Goal: Task Accomplishment & Management: Manage account settings

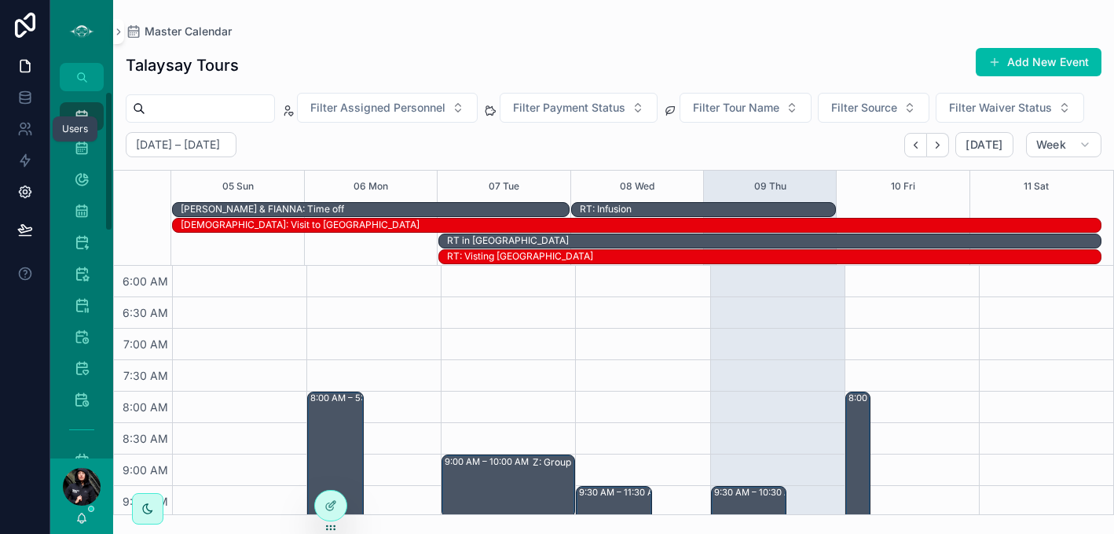
scroll to position [475, 0]
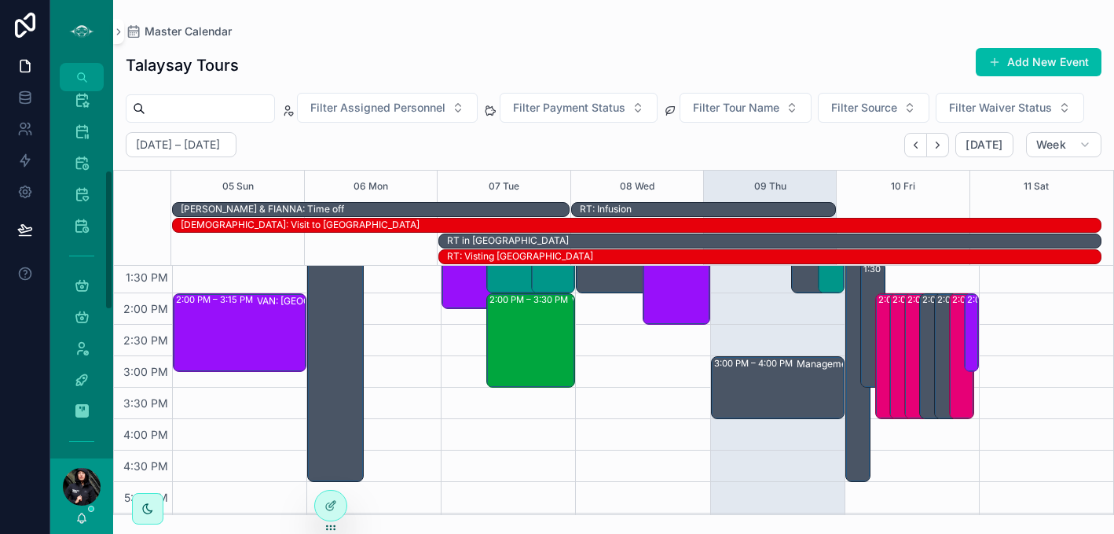
drag, startPoint x: 108, startPoint y: 153, endPoint x: 112, endPoint y: 233, distance: 79.5
click at [112, 233] on div "Master Calendar 1,836 Tour Calendar View 1,836 List View Events - Master Calend…" at bounding box center [81, 274] width 63 height 367
drag, startPoint x: 108, startPoint y: 289, endPoint x: 108, endPoint y: 340, distance: 51.1
click at [108, 340] on div "Master Calendar 1,836 Tour Calendar View 1,836 List View Events - Master Calend…" at bounding box center [81, 274] width 63 height 367
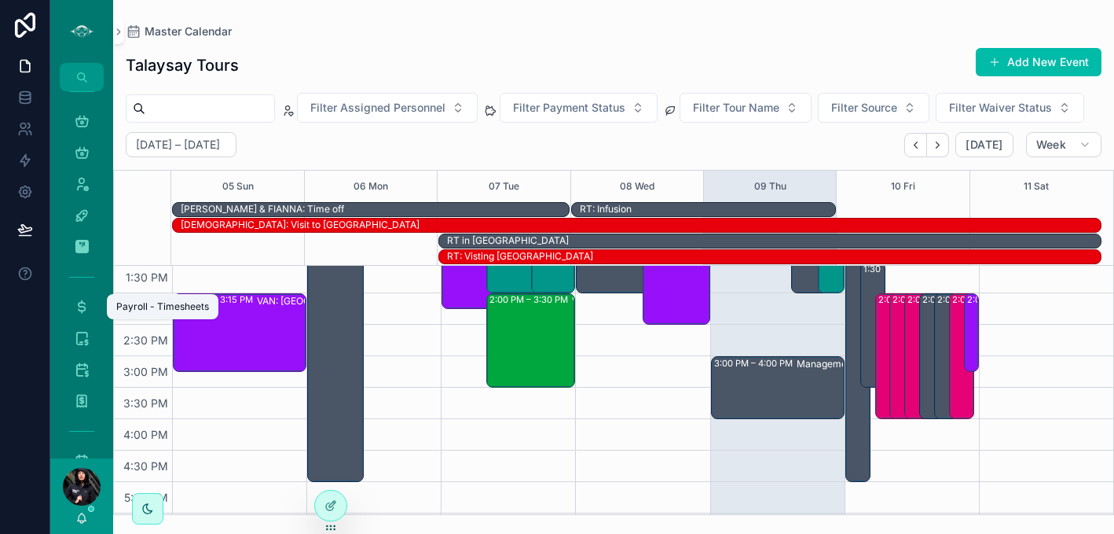
click at [83, 308] on icon "scrollable content" at bounding box center [82, 307] width 16 height 16
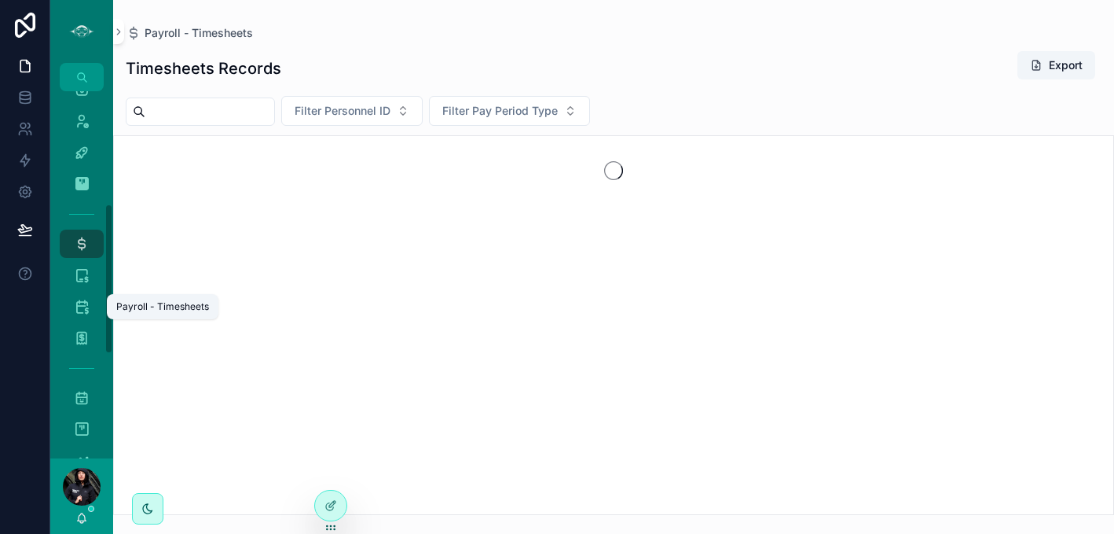
scroll to position [275, 0]
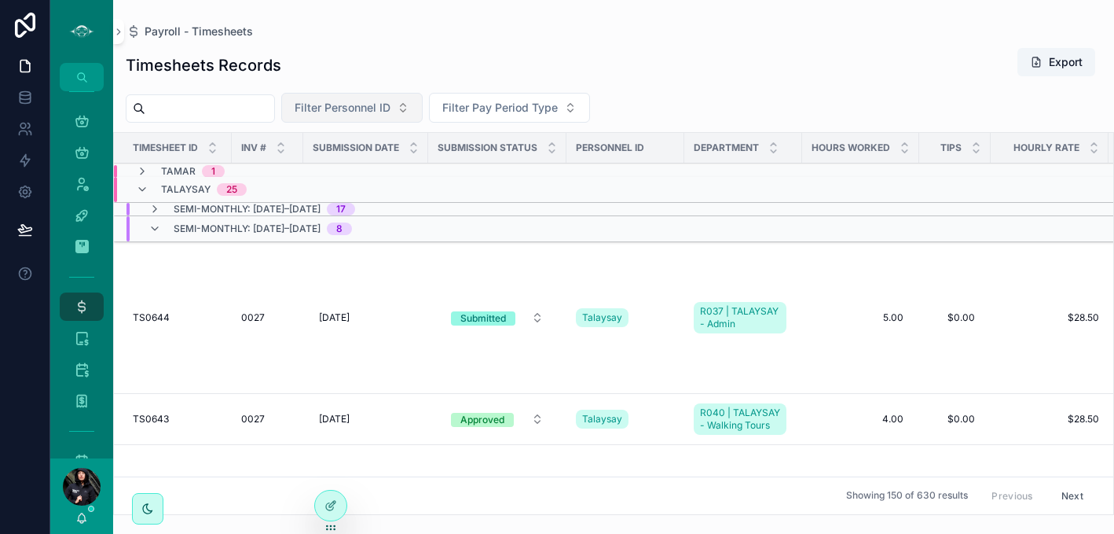
click at [423, 105] on button "Filter Personnel ID" at bounding box center [351, 108] width 141 height 30
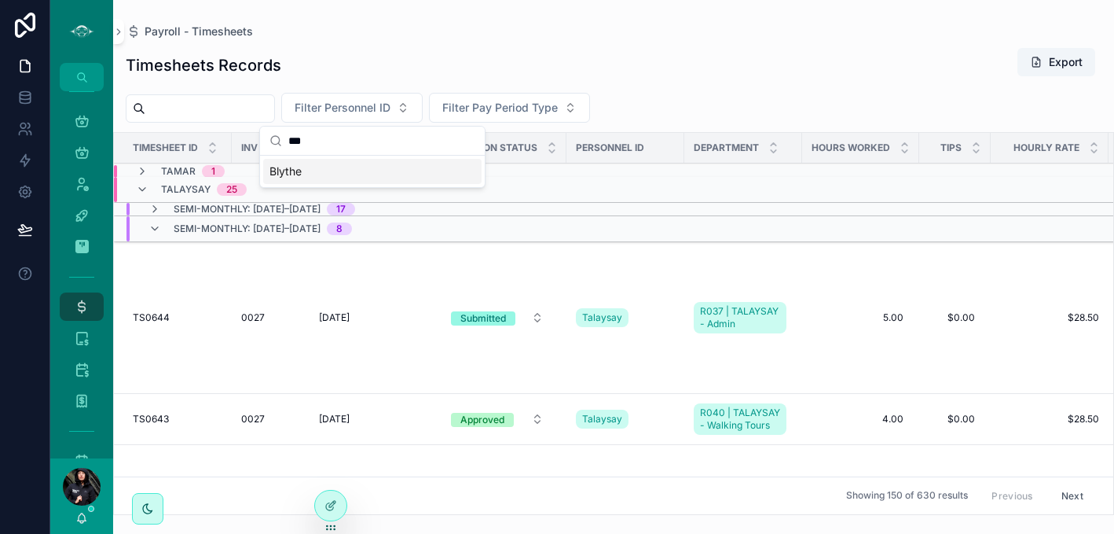
type input "***"
click at [366, 174] on div "Blythe" at bounding box center [372, 171] width 218 height 25
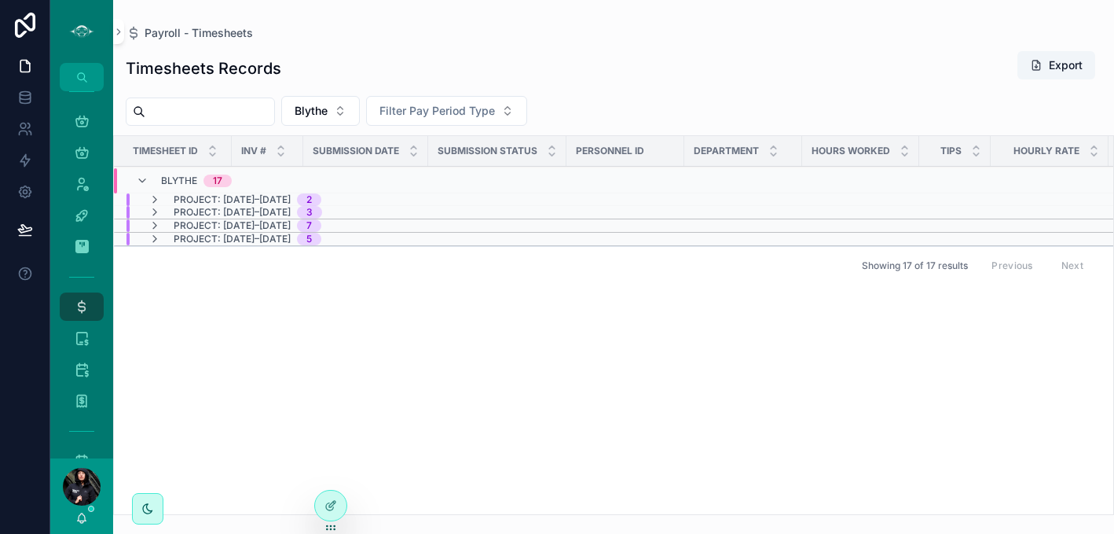
click at [251, 239] on span "Project: [DATE]–[DATE]" at bounding box center [232, 239] width 117 height 13
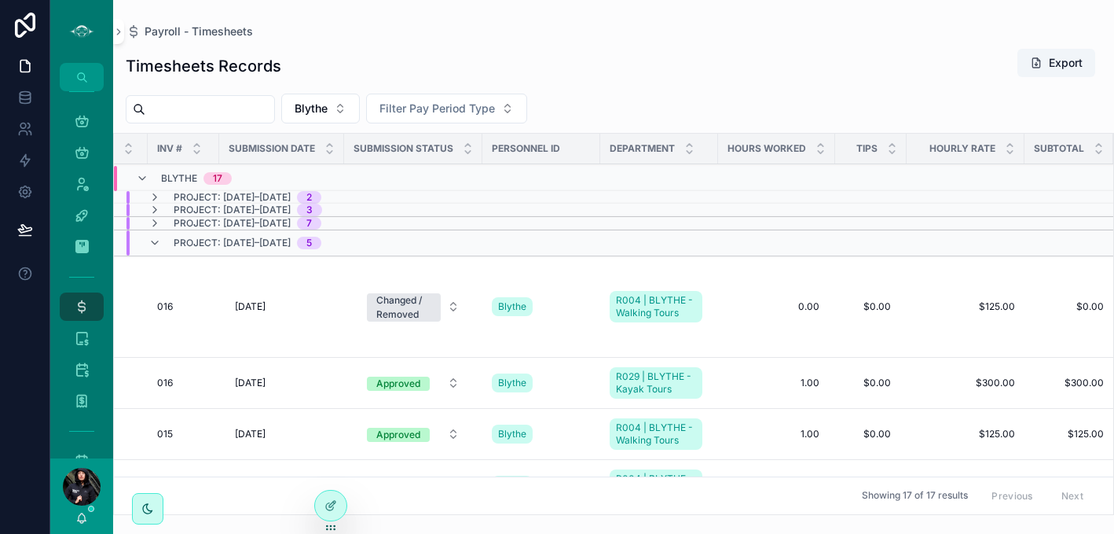
scroll to position [0, 71]
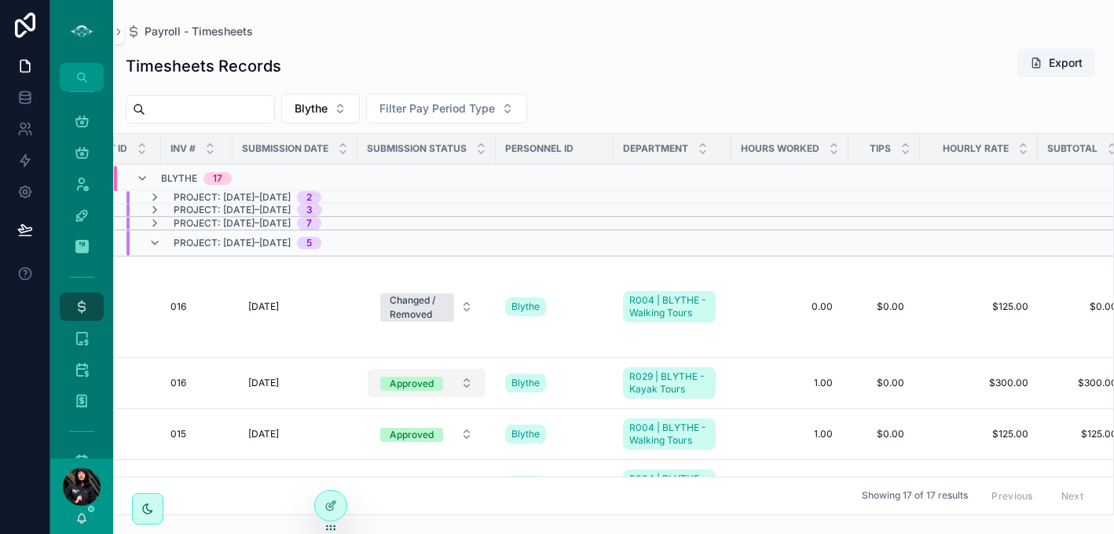
click at [480, 372] on button "Approved" at bounding box center [427, 383] width 118 height 28
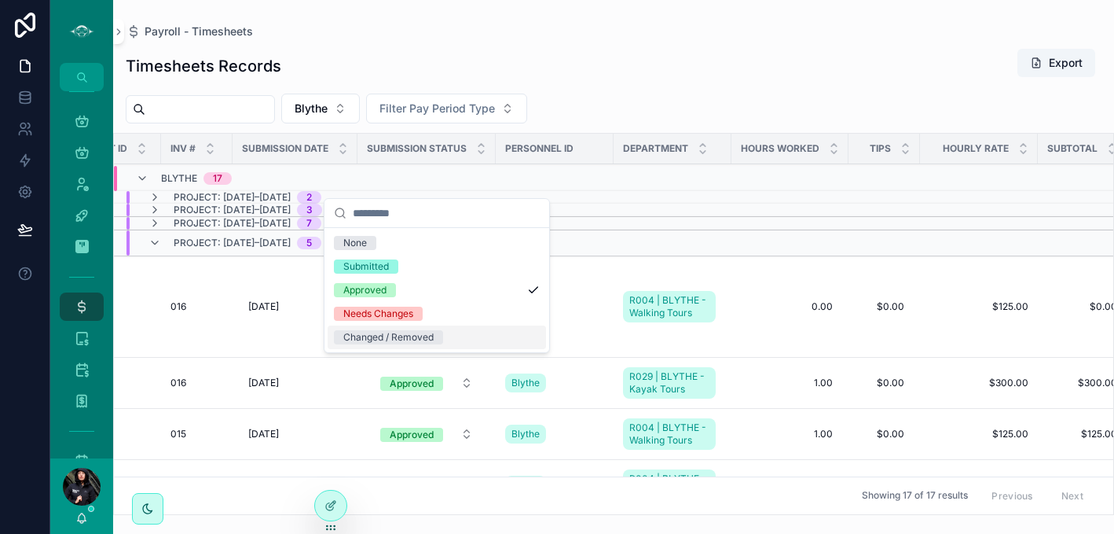
click at [428, 334] on div "Changed / Removed" at bounding box center [388, 337] width 90 height 14
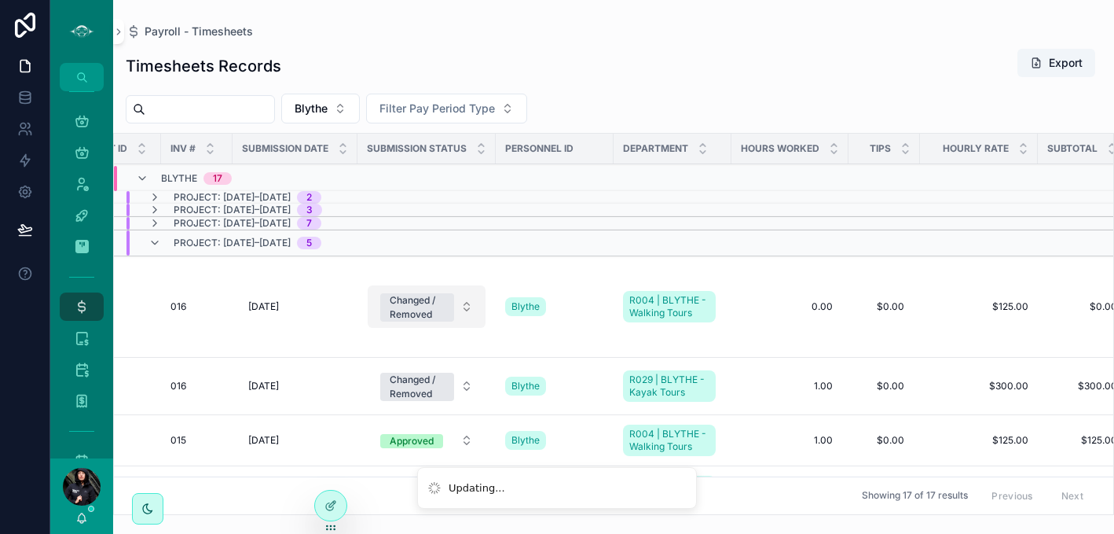
click at [477, 304] on button "Changed / Removed" at bounding box center [427, 306] width 118 height 42
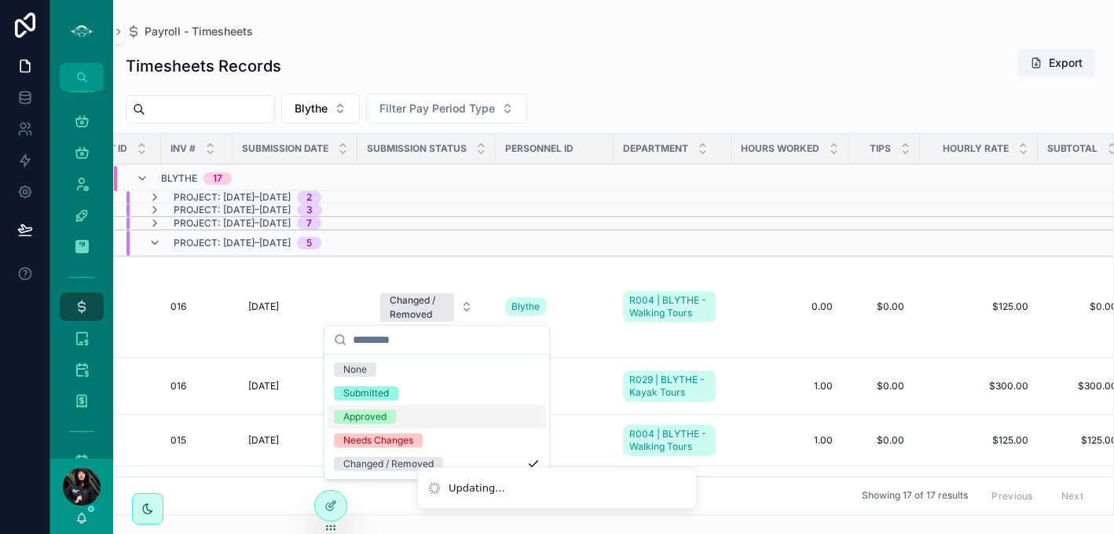
click at [369, 416] on div "Approved" at bounding box center [364, 416] width 43 height 14
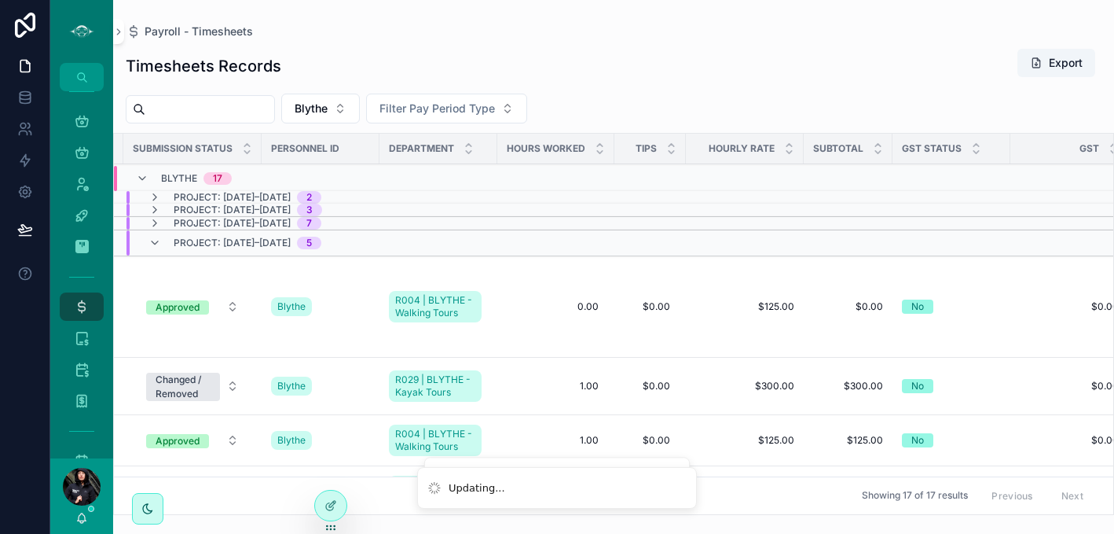
scroll to position [0, 0]
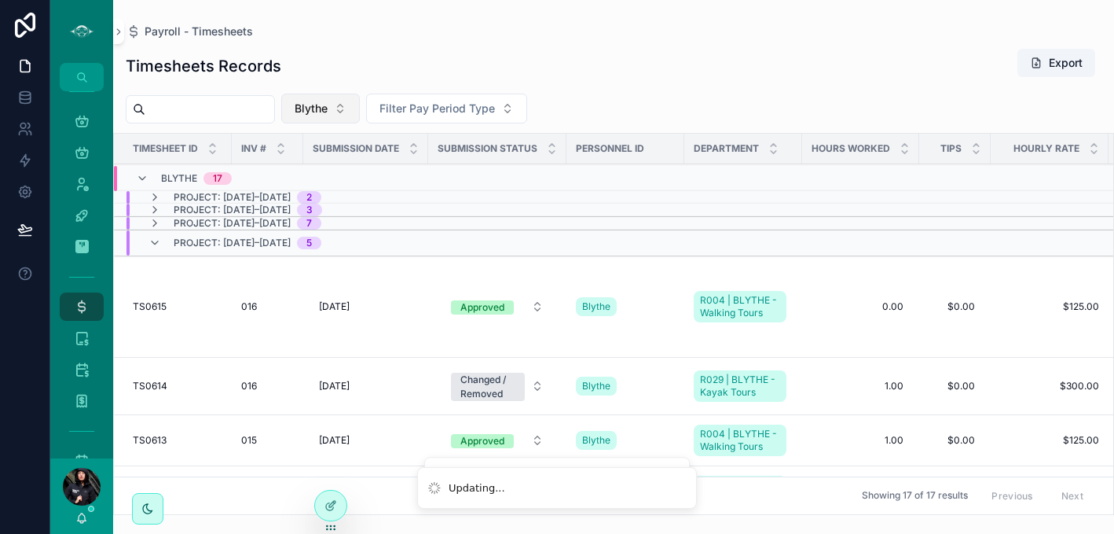
click at [360, 108] on button "Blythe" at bounding box center [320, 109] width 79 height 30
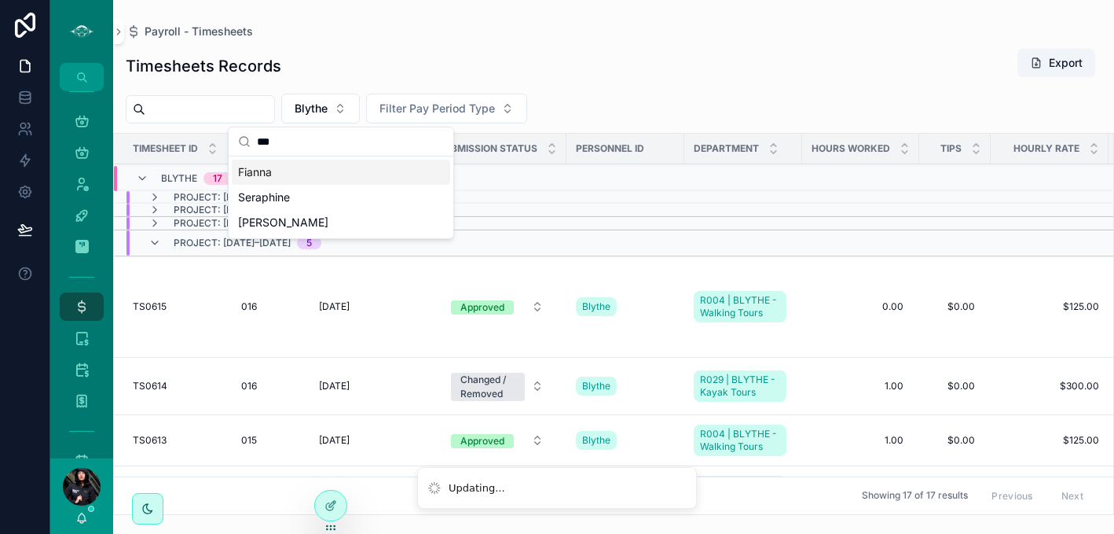
type input "****"
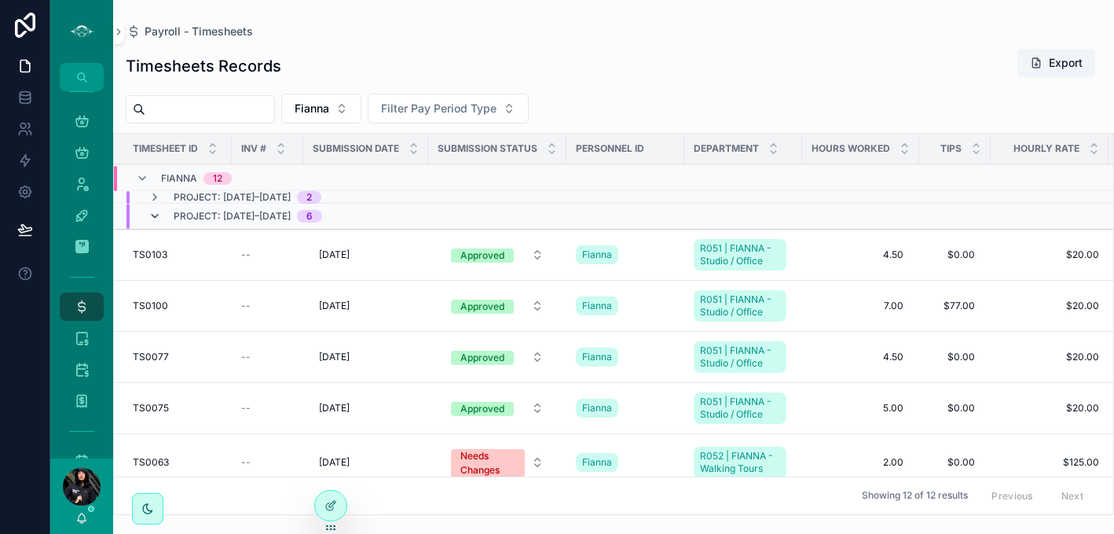
click at [153, 215] on icon "scrollable content" at bounding box center [155, 216] width 13 height 13
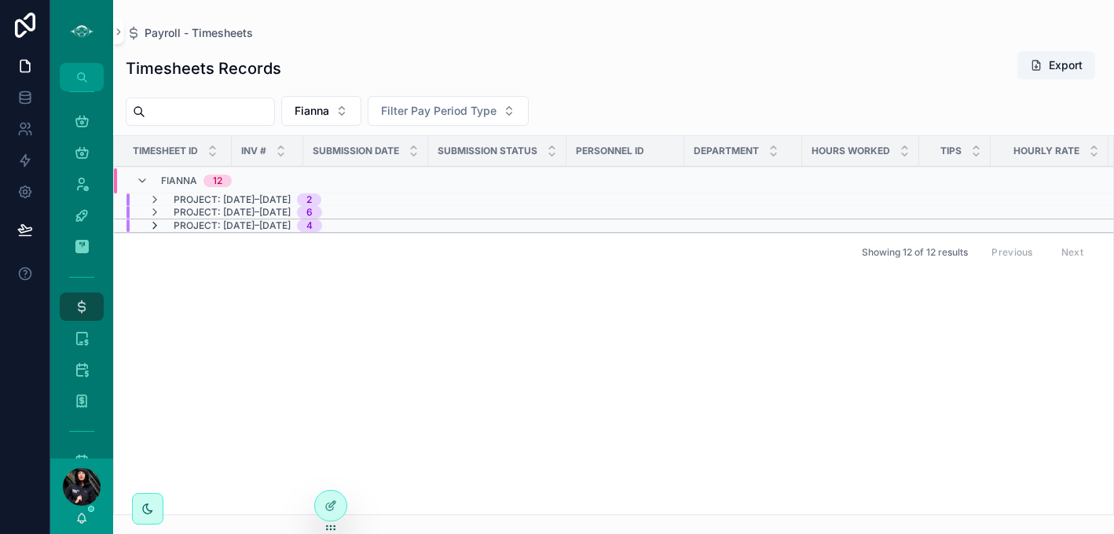
click at [154, 222] on icon "scrollable content" at bounding box center [155, 225] width 13 height 13
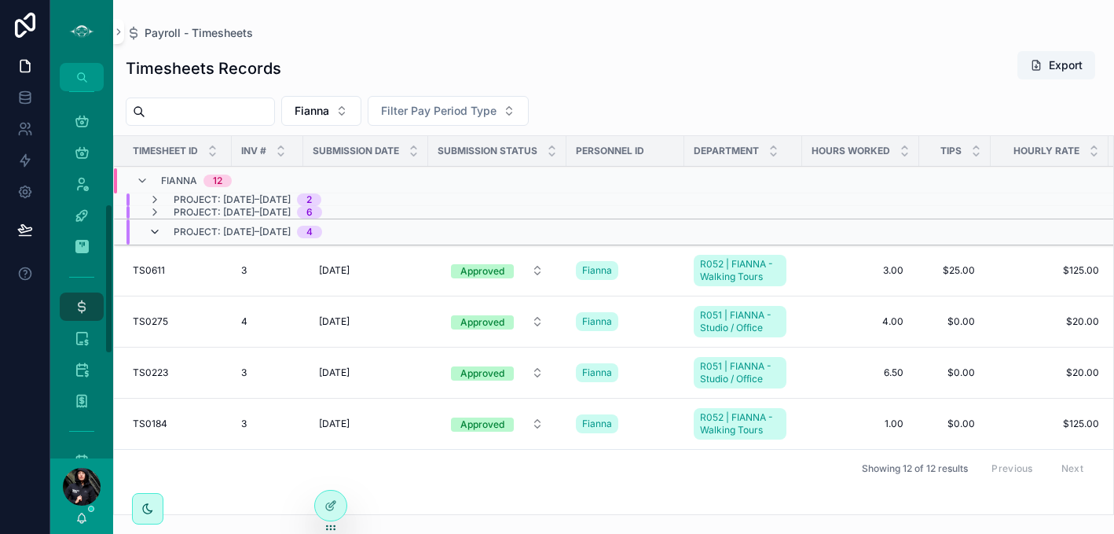
click at [156, 233] on icon "scrollable content" at bounding box center [155, 232] width 13 height 13
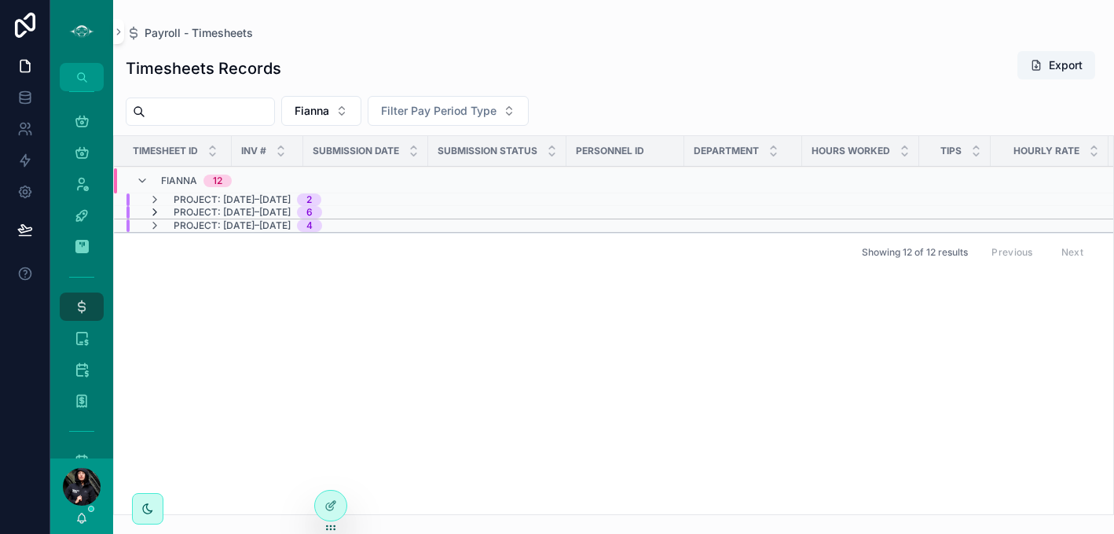
click at [156, 214] on icon "scrollable content" at bounding box center [155, 212] width 13 height 13
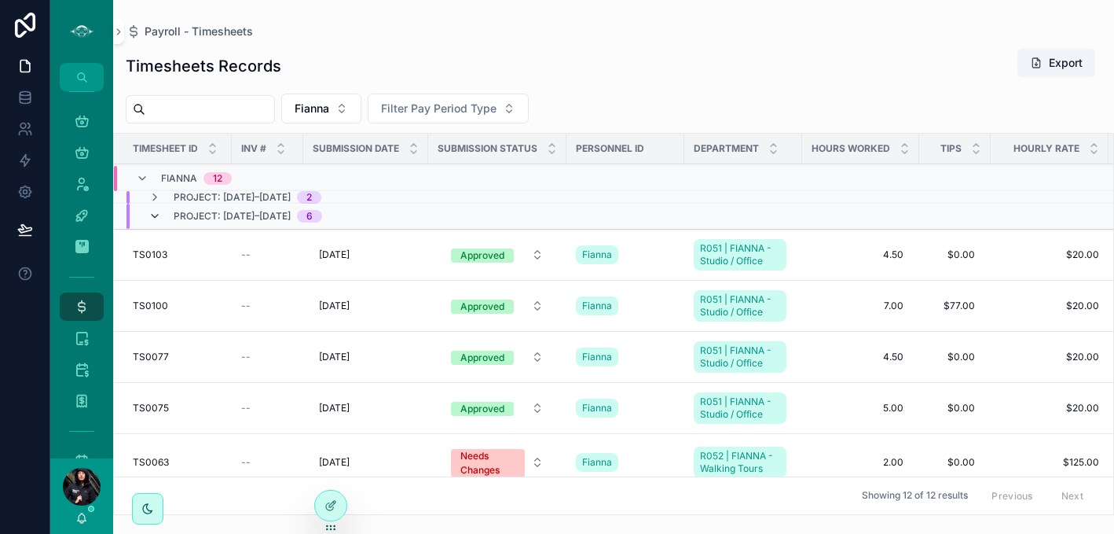
click at [157, 216] on icon "scrollable content" at bounding box center [155, 216] width 13 height 13
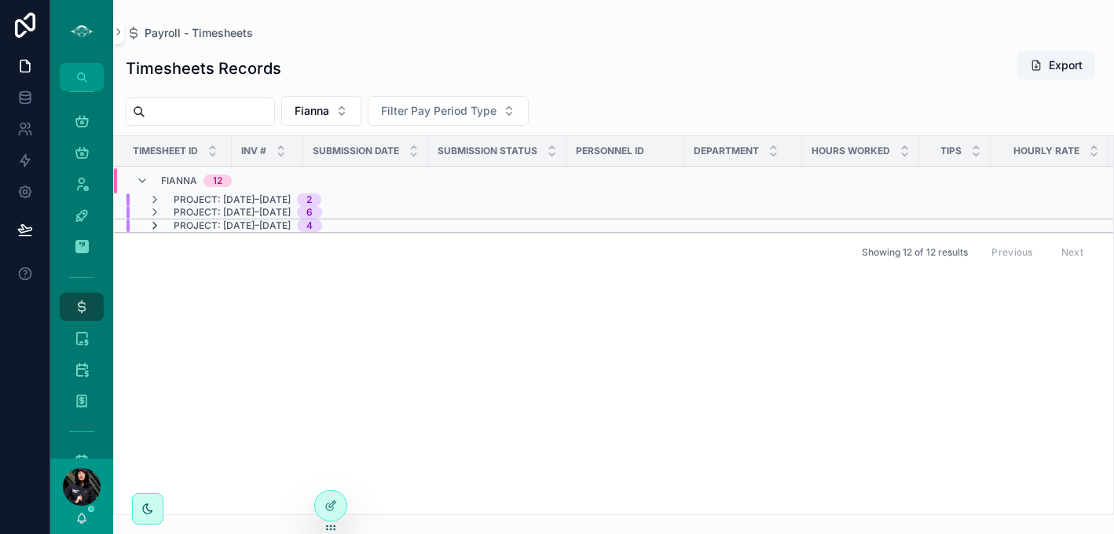
click at [154, 227] on icon "scrollable content" at bounding box center [155, 225] width 13 height 13
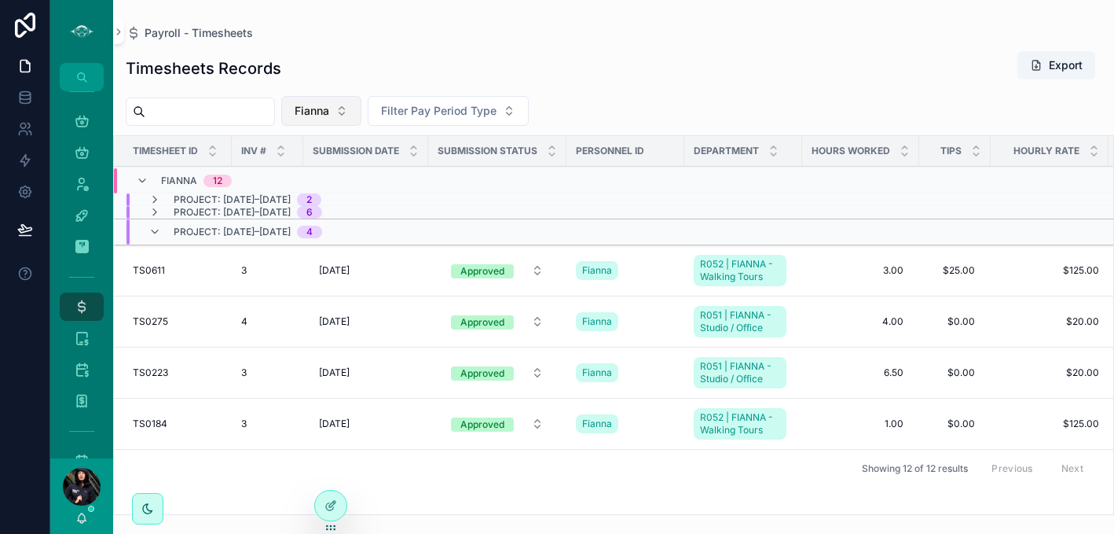
click at [359, 123] on button "Fianna" at bounding box center [321, 111] width 80 height 30
type input "***"
click at [316, 173] on div "Blythe" at bounding box center [342, 174] width 218 height 25
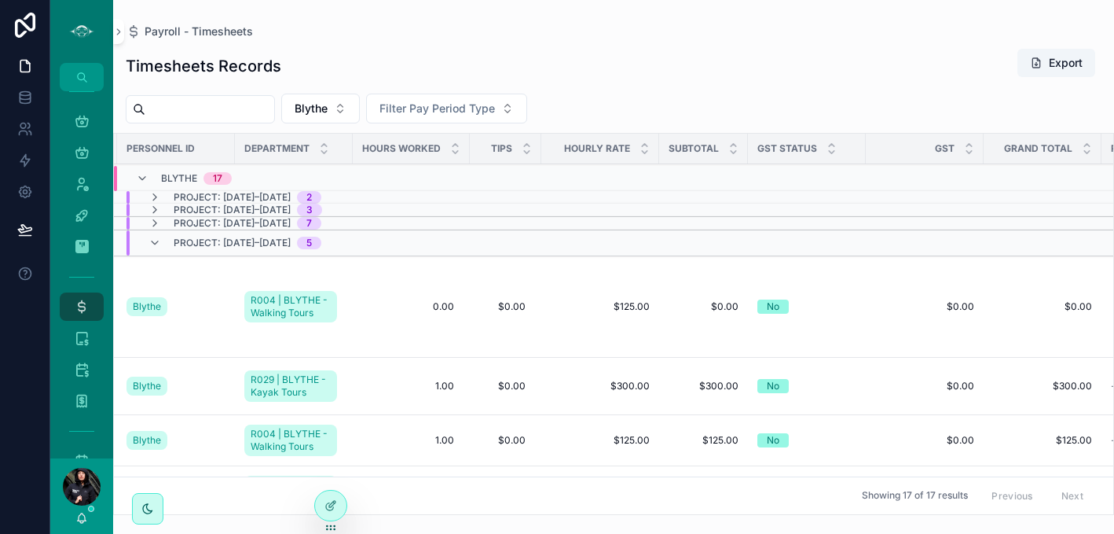
scroll to position [0, 469]
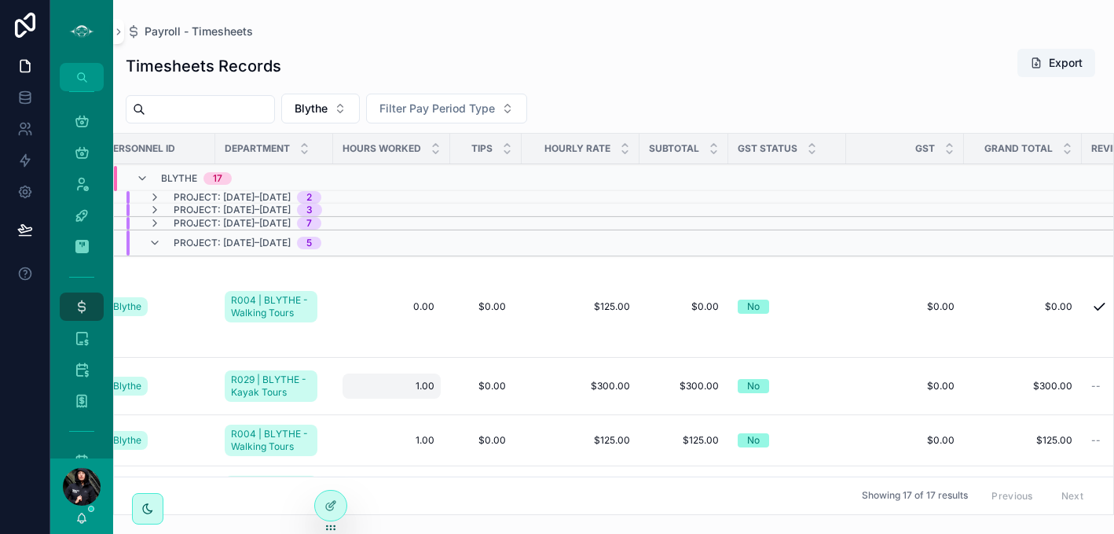
click at [435, 380] on span "1.00" at bounding box center [392, 386] width 86 height 13
type input "****"
click at [563, 391] on div "****" at bounding box center [460, 396] width 226 height 58
click at [441, 306] on div "0.00 0.00" at bounding box center [392, 306] width 98 height 25
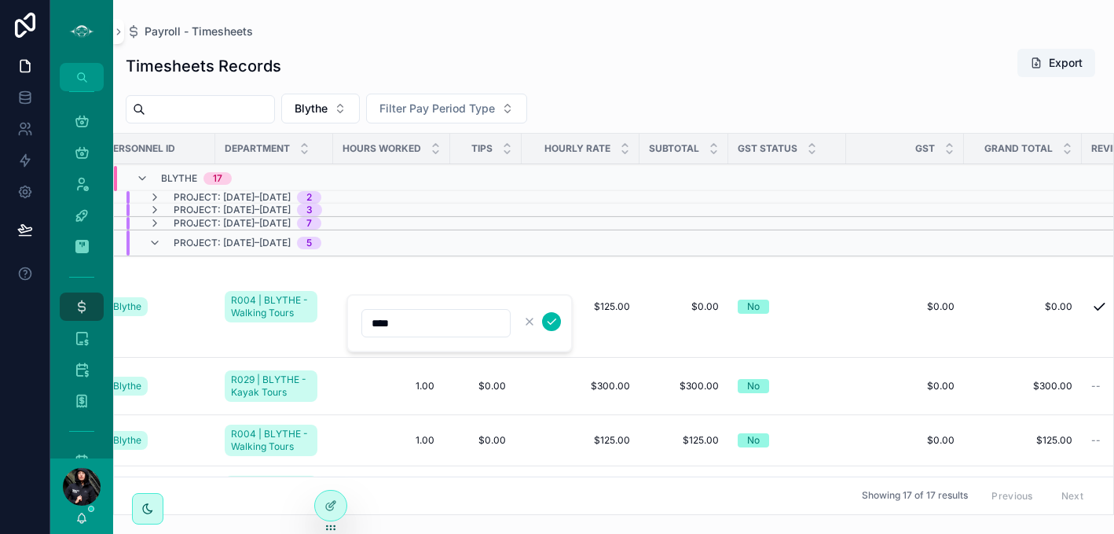
type input "****"
click button "scrollable content" at bounding box center [551, 321] width 19 height 19
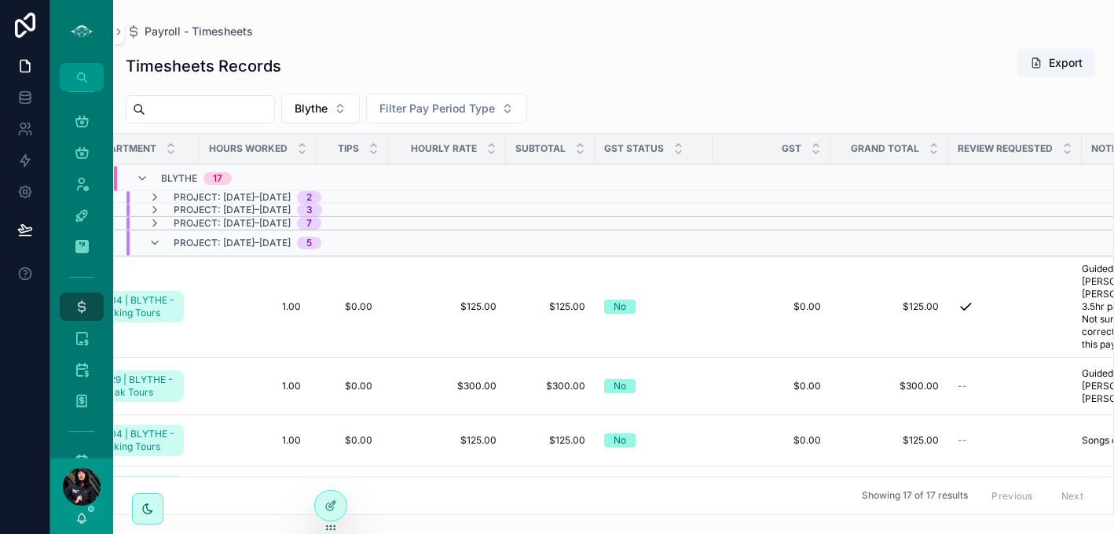
scroll to position [0, 454]
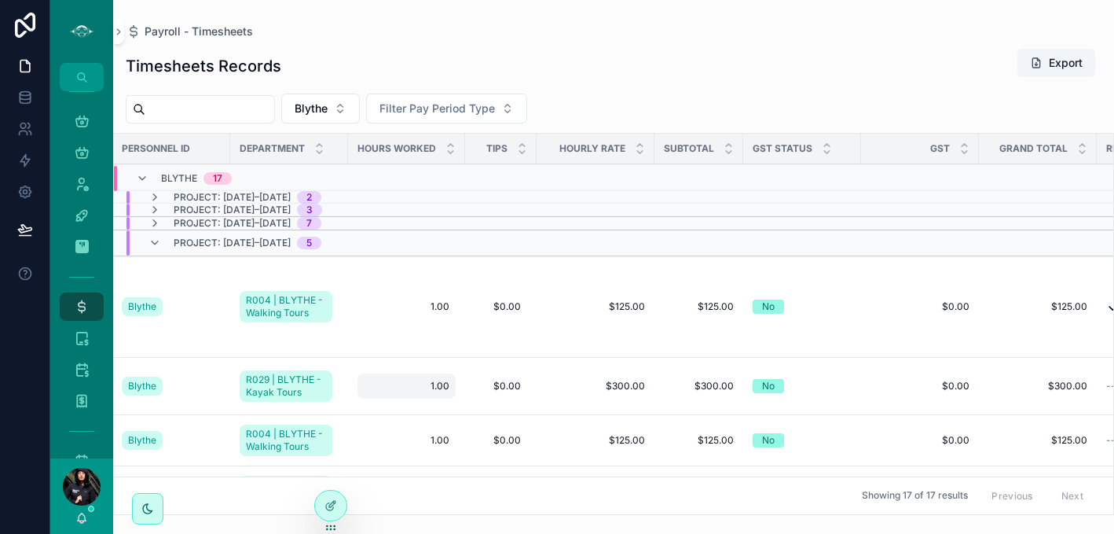
click at [449, 380] on span "1.00" at bounding box center [407, 386] width 86 height 13
click at [569, 391] on icon "scrollable content" at bounding box center [566, 394] width 13 height 13
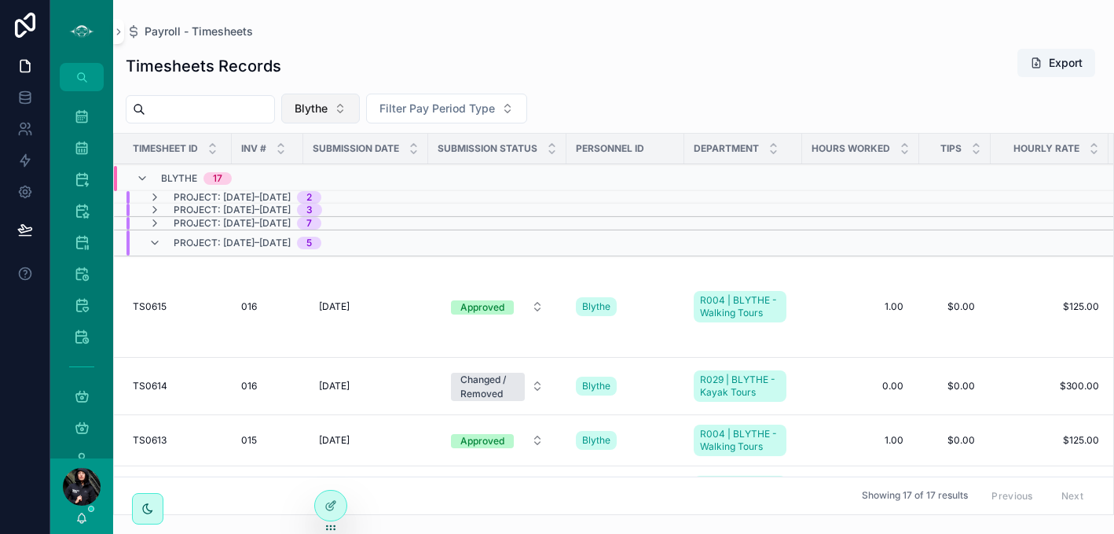
click at [360, 105] on button "Blythe" at bounding box center [320, 109] width 79 height 30
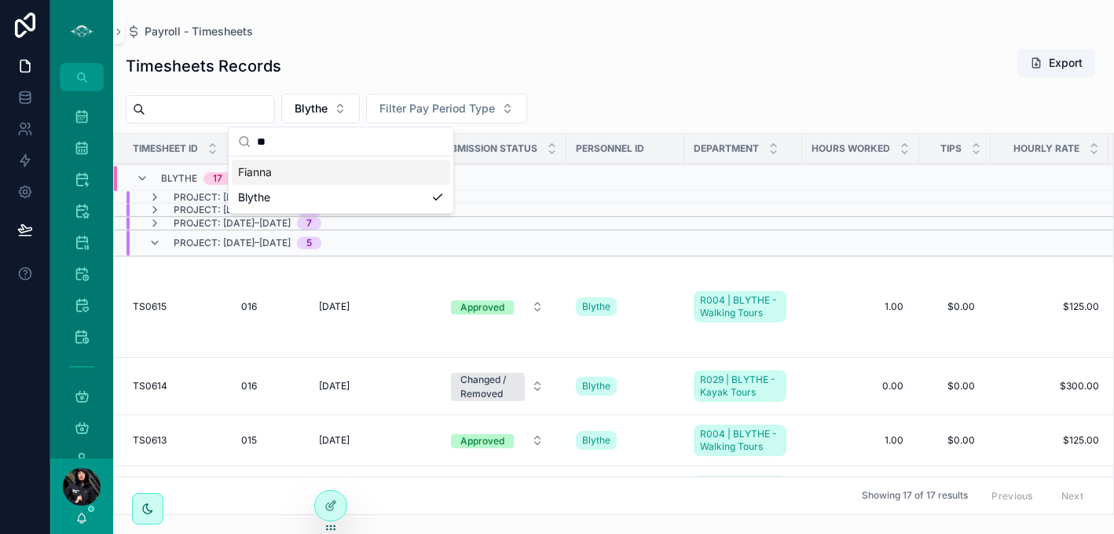
type input "**"
click at [272, 169] on div "Fianna" at bounding box center [341, 172] width 218 height 25
